Goal: Task Accomplishment & Management: Manage account settings

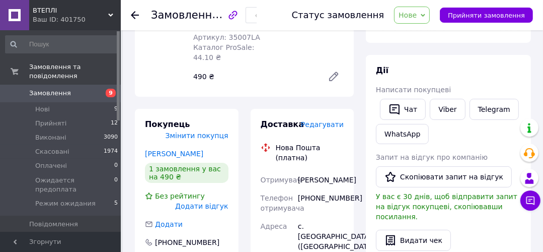
scroll to position [161, 0]
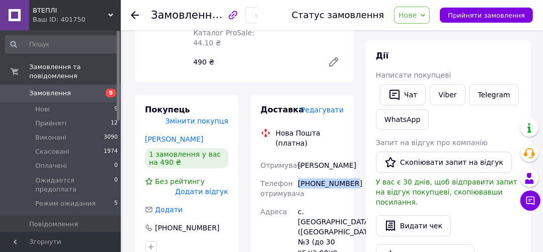
drag, startPoint x: 298, startPoint y: 172, endPoint x: 352, endPoint y: 171, distance: 54.9
copy div "[PHONE_NUMBER]"
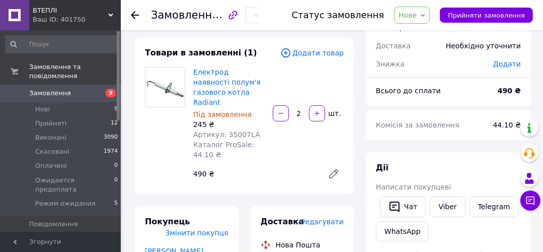
scroll to position [40, 0]
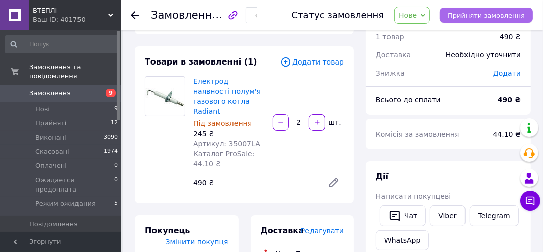
click at [492, 14] on span "Прийняти замовлення" at bounding box center [486, 16] width 77 height 8
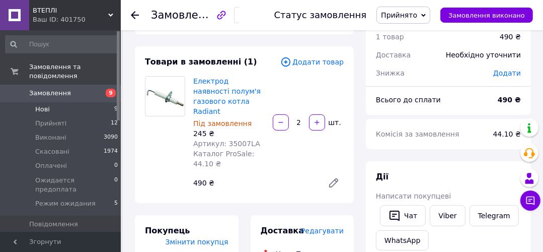
click at [47, 105] on span "Нові" at bounding box center [42, 109] width 15 height 9
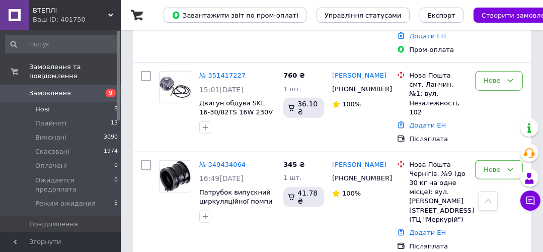
scroll to position [604, 0]
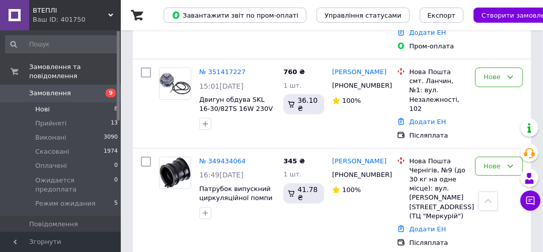
click at [41, 105] on span "Нові" at bounding box center [42, 109] width 15 height 9
click at [53, 119] on span "Прийняті" at bounding box center [50, 123] width 31 height 9
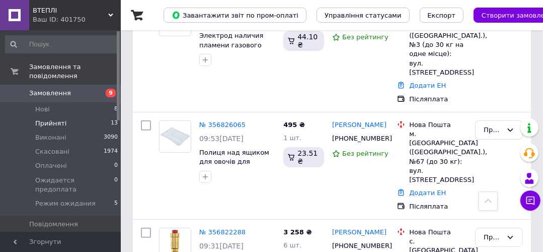
scroll to position [242, 0]
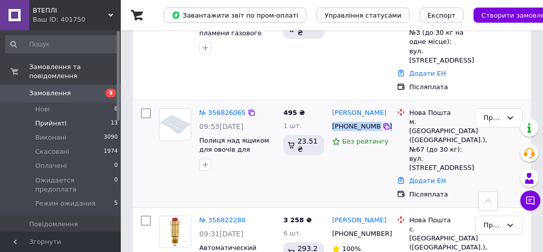
drag, startPoint x: 332, startPoint y: 116, endPoint x: 381, endPoint y: 121, distance: 48.6
click at [381, 121] on div "[PHONE_NUMBER]" at bounding box center [360, 126] width 59 height 11
copy div "[PHONE_NUMBER]"
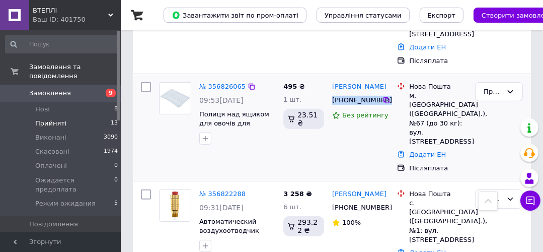
scroll to position [282, 0]
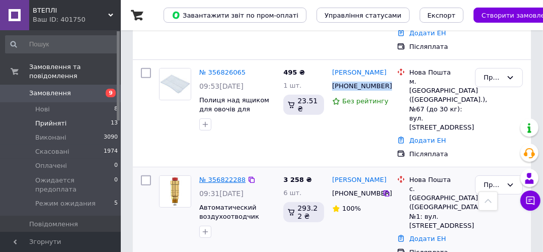
click at [216, 176] on link "№ 356822288" at bounding box center [222, 180] width 46 height 8
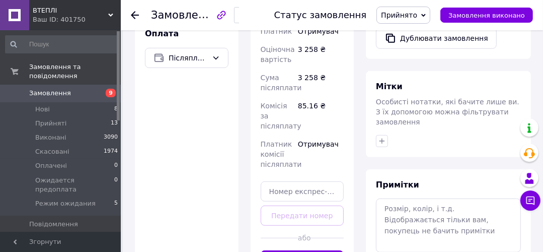
scroll to position [443, 0]
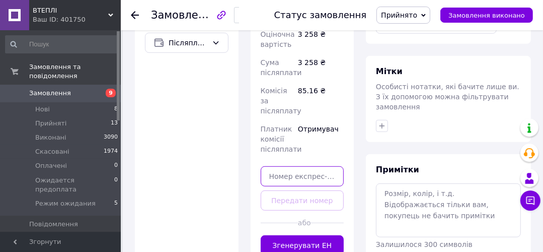
click at [275, 166] on input "text" at bounding box center [303, 176] width 84 height 20
paste input "20451225165946"
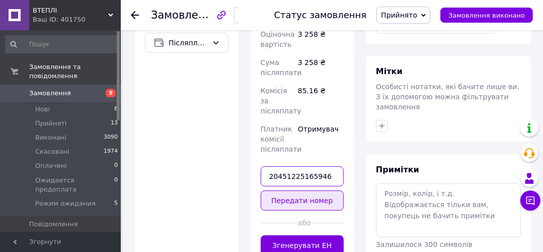
type input "20451225165946"
click at [304, 190] on button "Передати номер" at bounding box center [303, 200] width 84 height 20
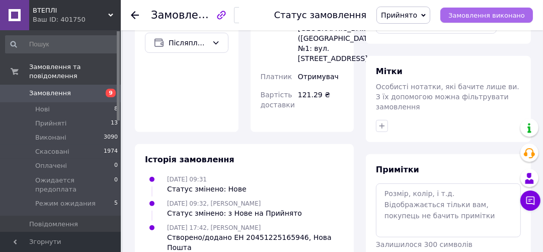
click at [481, 14] on span "Замовлення виконано" at bounding box center [487, 16] width 77 height 8
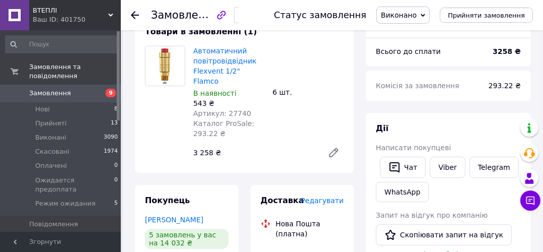
scroll to position [52, 0]
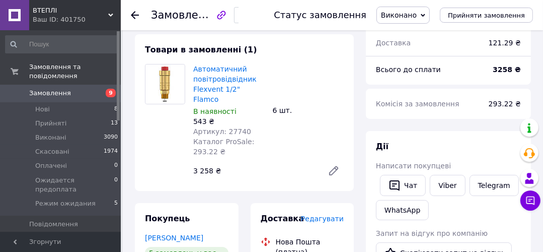
click at [131, 14] on use at bounding box center [135, 15] width 8 height 8
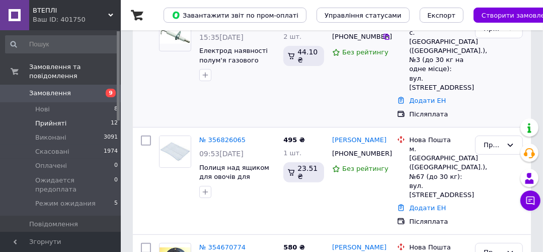
scroll to position [242, 0]
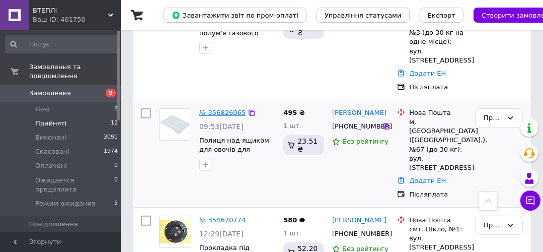
click at [211, 109] on link "№ 356826065" at bounding box center [222, 113] width 46 height 8
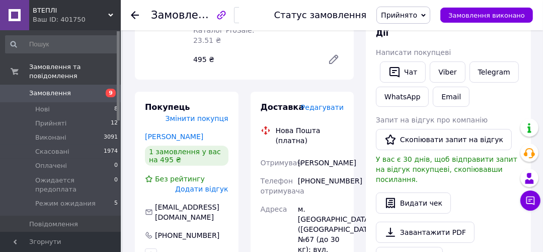
scroll to position [201, 0]
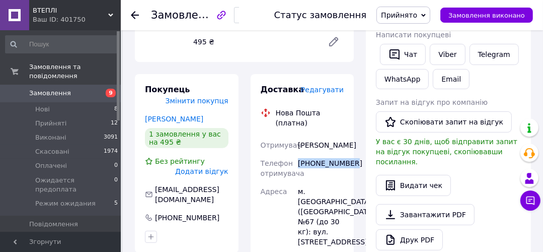
drag, startPoint x: 299, startPoint y: 152, endPoint x: 347, endPoint y: 153, distance: 48.3
click at [346, 154] on div "[PHONE_NUMBER]" at bounding box center [321, 168] width 50 height 28
copy div "[PHONE_NUMBER]"
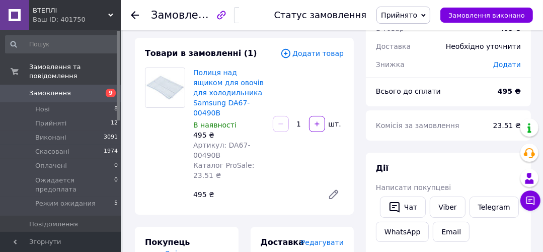
scroll to position [0, 0]
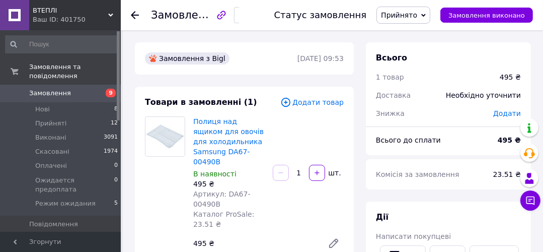
click at [426, 15] on icon at bounding box center [423, 15] width 5 height 3
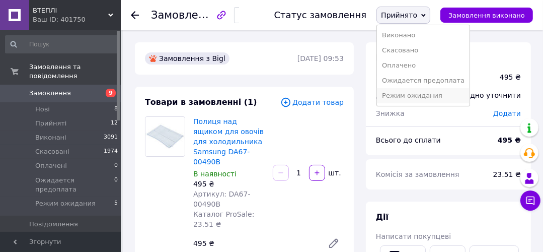
click at [431, 95] on li "Режим ожидания" at bounding box center [423, 95] width 93 height 15
